Goal: Task Accomplishment & Management: Manage account settings

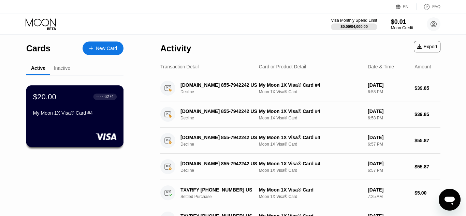
click at [80, 115] on div "My Moon 1X Visa® Card #4" at bounding box center [75, 112] width 84 height 5
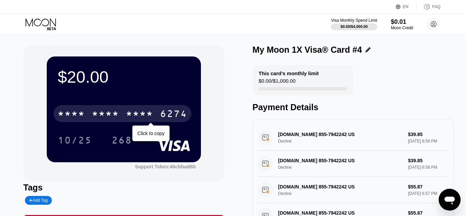
click at [151, 116] on div "* * * *" at bounding box center [139, 114] width 27 height 11
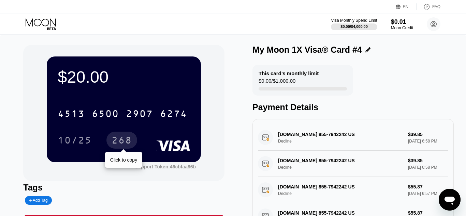
click at [122, 138] on div "268" at bounding box center [121, 141] width 20 height 11
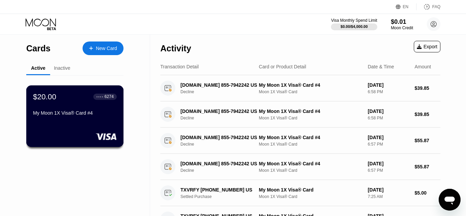
click at [81, 119] on div "My Moon 1X Visa® Card #4" at bounding box center [75, 114] width 84 height 8
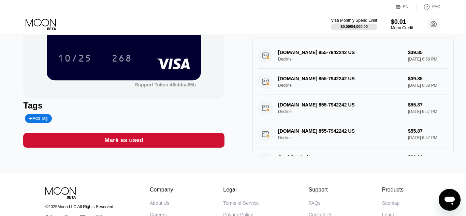
scroll to position [147, 0]
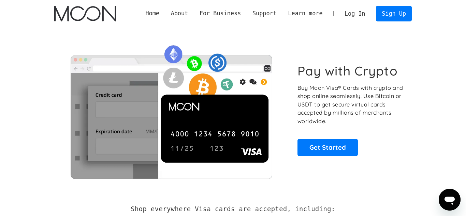
click at [351, 14] on link "Log In" at bounding box center [354, 13] width 32 height 15
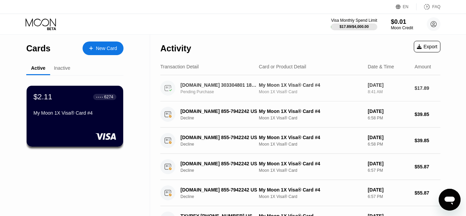
click at [289, 84] on div "My Moon 1X Visa® Card #4" at bounding box center [310, 84] width 103 height 5
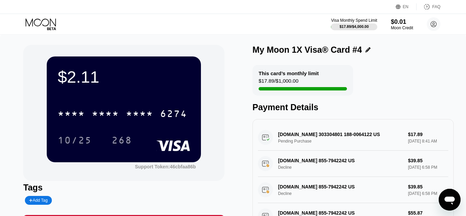
click at [48, 26] on icon at bounding box center [42, 24] width 32 height 12
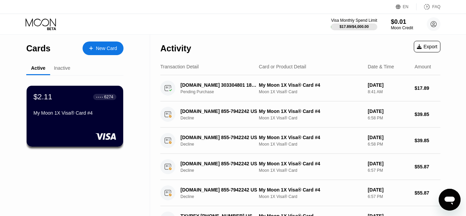
click at [62, 68] on div "Inactive" at bounding box center [62, 67] width 16 height 5
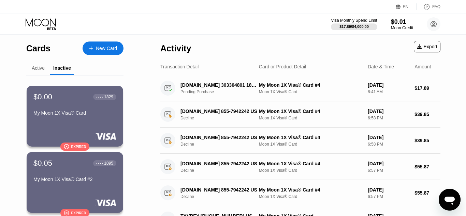
click at [40, 70] on div "Active" at bounding box center [38, 67] width 13 height 5
